Goal: Task Accomplishment & Management: Manage account settings

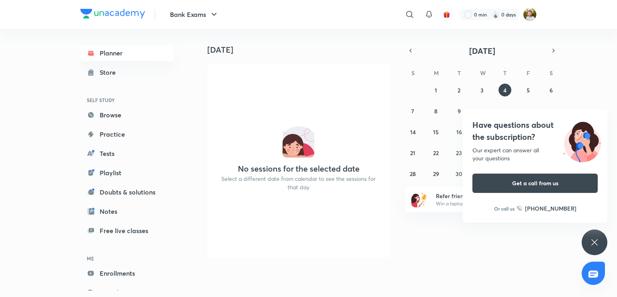
click at [395, 32] on div "[DATE] No sessions for the selected date Select a different date from calendar …" at bounding box center [406, 146] width 420 height 235
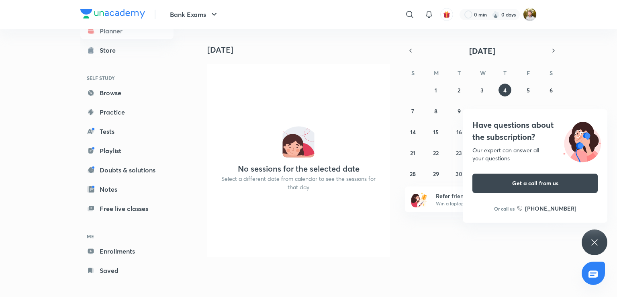
scroll to position [26, 0]
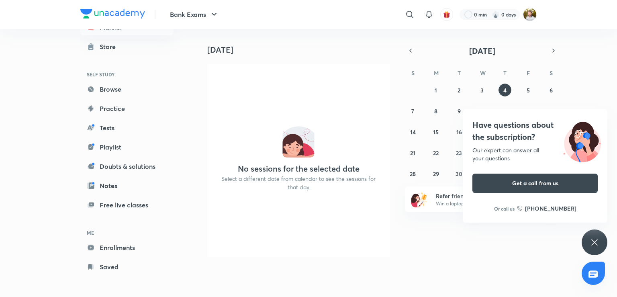
click at [596, 243] on icon at bounding box center [595, 243] width 10 height 10
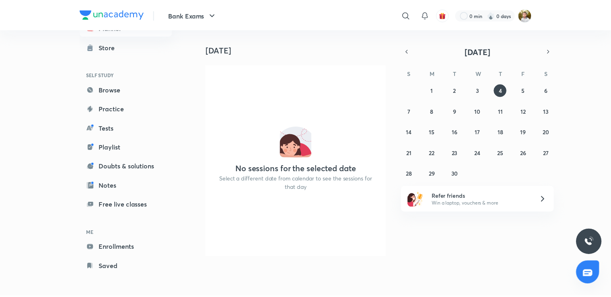
scroll to position [0, 0]
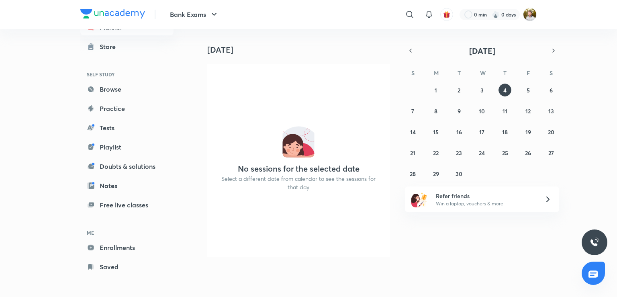
drag, startPoint x: 199, startPoint y: 266, endPoint x: 197, endPoint y: 262, distance: 4.5
click at [115, 127] on link "Tests" at bounding box center [126, 128] width 93 height 16
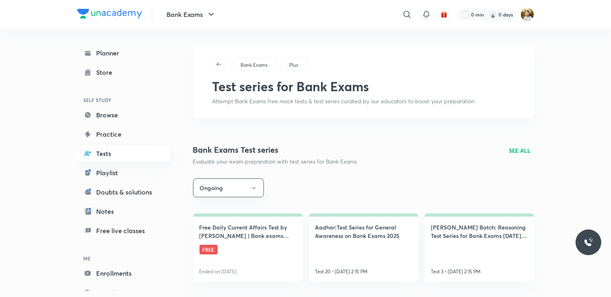
click at [106, 154] on link "Tests" at bounding box center [123, 153] width 93 height 16
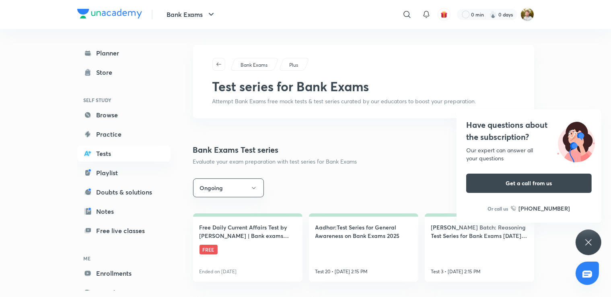
click at [587, 240] on icon at bounding box center [588, 243] width 10 height 10
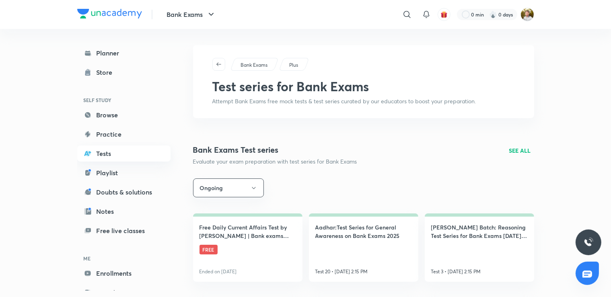
click at [117, 152] on link "Tests" at bounding box center [123, 153] width 93 height 16
click at [407, 11] on icon at bounding box center [407, 15] width 10 height 10
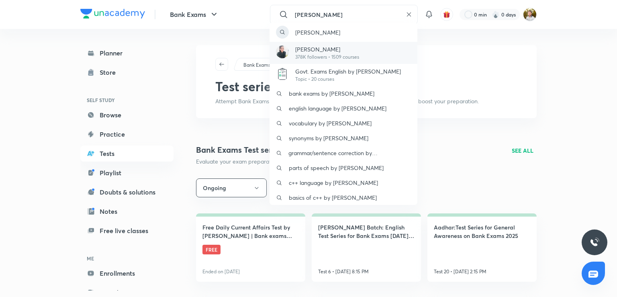
type input "[PERSON_NAME]"
click at [330, 53] on p "[PERSON_NAME]" at bounding box center [327, 49] width 64 height 8
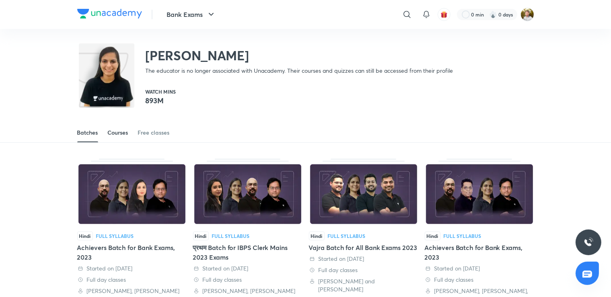
click at [118, 135] on div "Courses" at bounding box center [118, 133] width 20 height 8
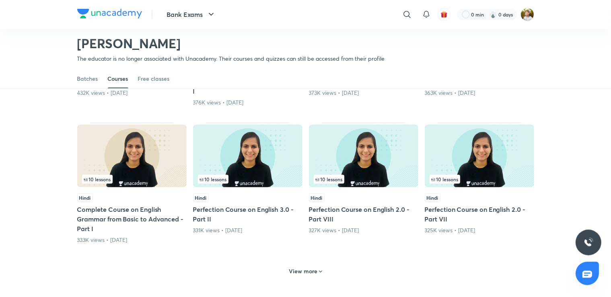
scroll to position [321, 0]
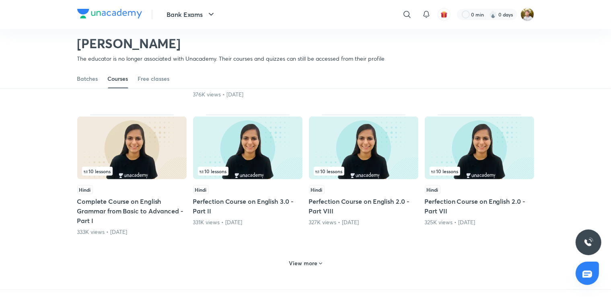
click at [201, 137] on img at bounding box center [247, 148] width 109 height 63
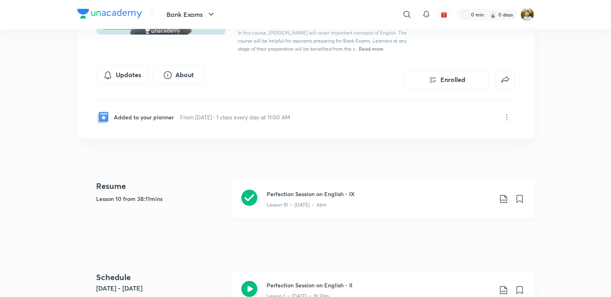
scroll to position [127, 0]
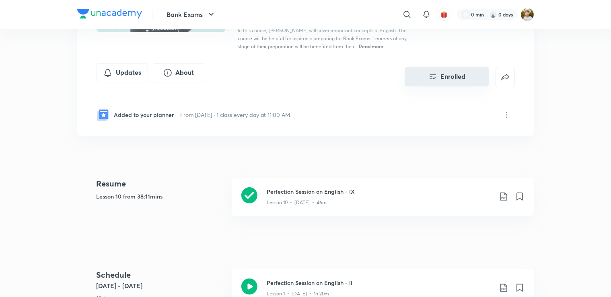
click at [457, 75] on button "Enrolled" at bounding box center [446, 76] width 84 height 19
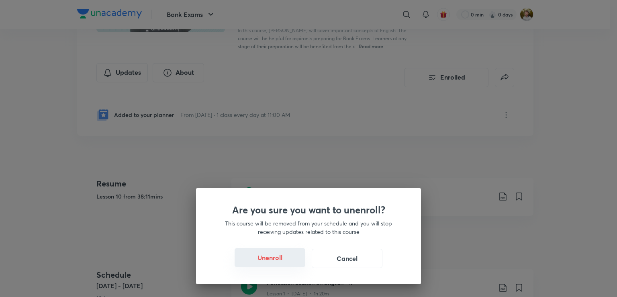
click at [270, 261] on button "Unenroll" at bounding box center [270, 257] width 71 height 19
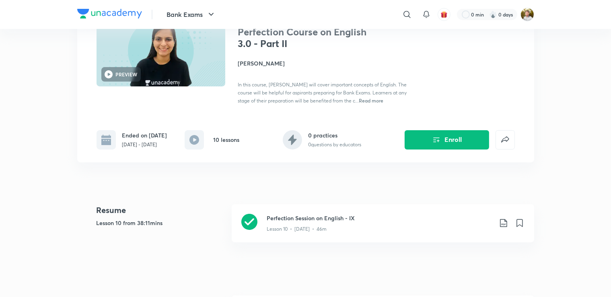
scroll to position [0, 0]
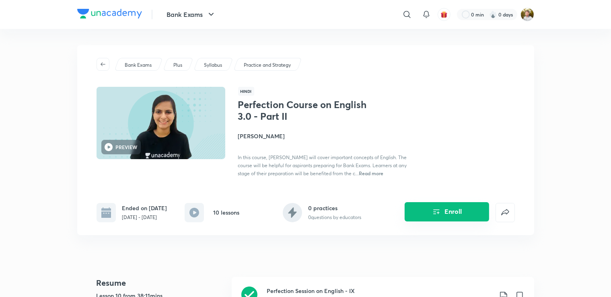
click at [457, 215] on button "Enroll" at bounding box center [446, 211] width 84 height 19
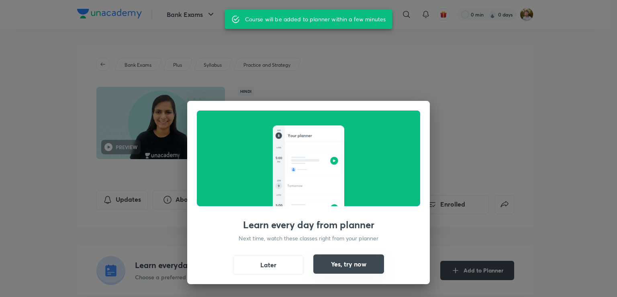
click at [349, 268] on button "Yes, try now" at bounding box center [348, 263] width 71 height 19
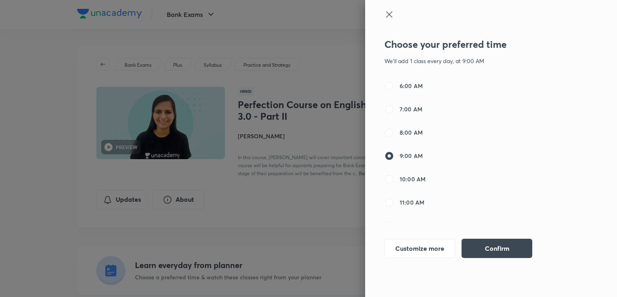
click at [408, 176] on span "10:00 AM" at bounding box center [413, 179] width 26 height 8
click at [394, 176] on input "10:00 AM" at bounding box center [390, 179] width 10 height 10
radio input "false"
radio input "true"
click at [481, 254] on button "Confirm" at bounding box center [497, 247] width 71 height 19
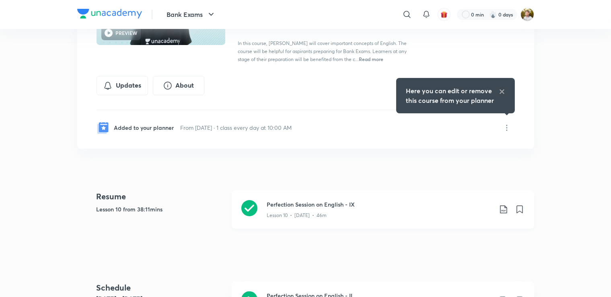
scroll to position [127, 0]
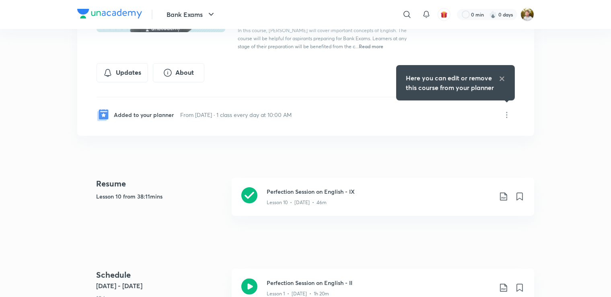
click at [503, 76] on icon at bounding box center [501, 79] width 6 height 6
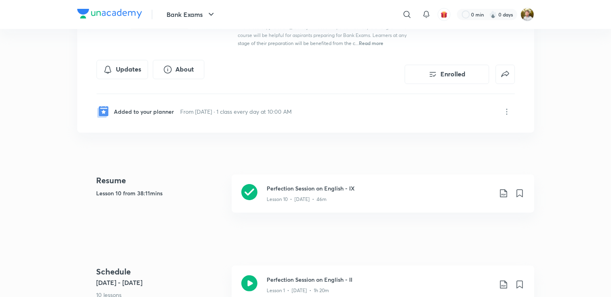
scroll to position [96, 0]
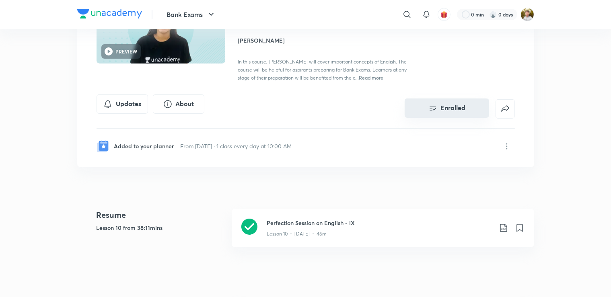
click at [443, 111] on button "Enrolled" at bounding box center [446, 107] width 84 height 19
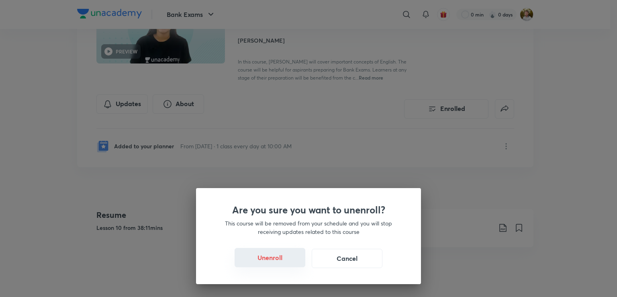
click at [285, 258] on button "Unenroll" at bounding box center [270, 257] width 71 height 19
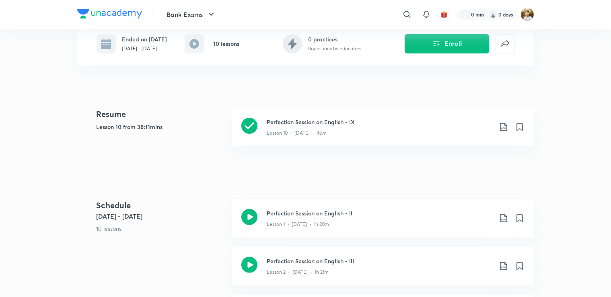
scroll to position [180, 0]
